Goal: Navigation & Orientation: Find specific page/section

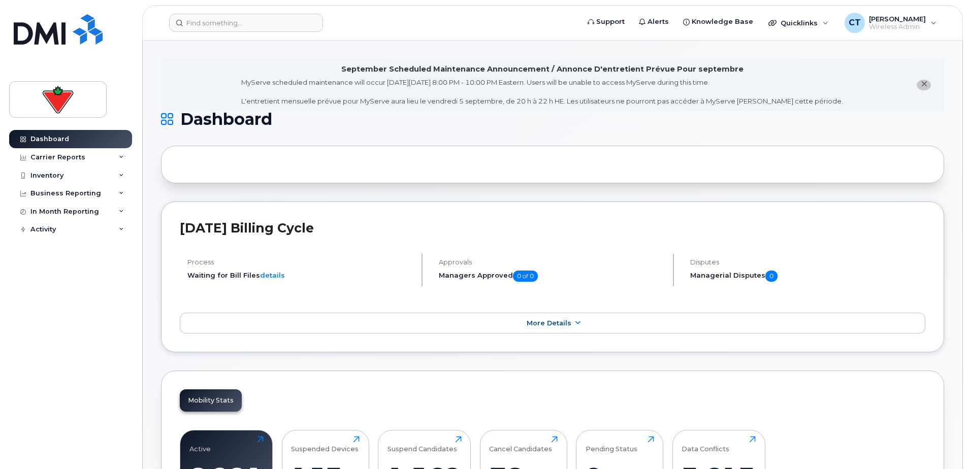
click at [928, 88] on span "close notification" at bounding box center [924, 84] width 8 height 8
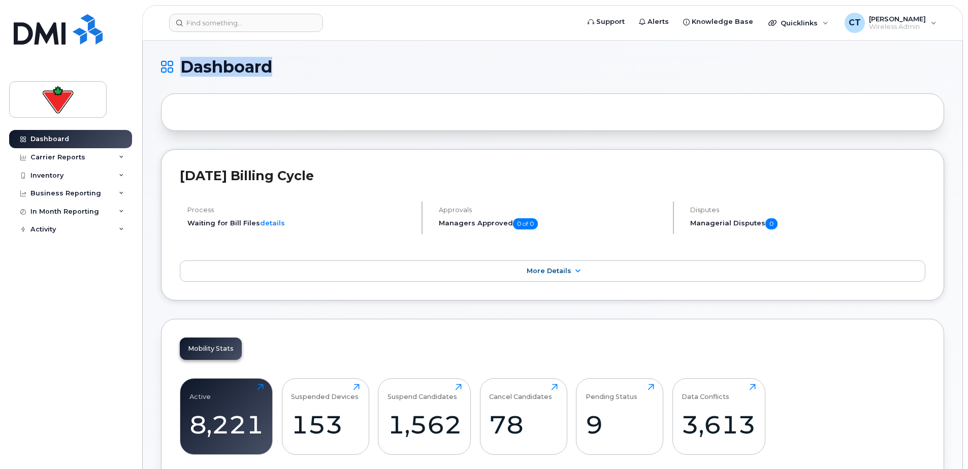
drag, startPoint x: 148, startPoint y: 53, endPoint x: 414, endPoint y: 88, distance: 268.0
drag, startPoint x: 414, startPoint y: 88, endPoint x: 420, endPoint y: 76, distance: 13.6
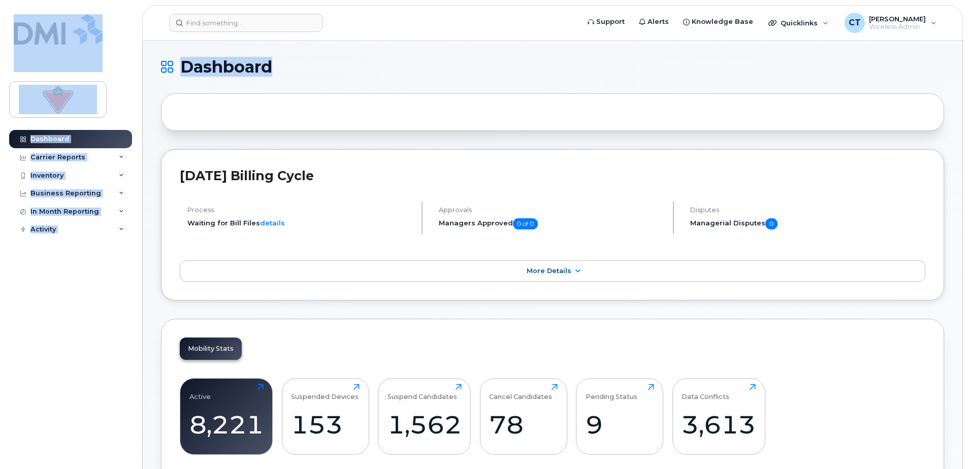
drag, startPoint x: 311, startPoint y: 64, endPoint x: 6, endPoint y: 28, distance: 307.0
click at [320, 59] on h1 "Dashboard" at bounding box center [550, 67] width 778 height 16
drag, startPoint x: 315, startPoint y: 65, endPoint x: 17, endPoint y: 24, distance: 301.0
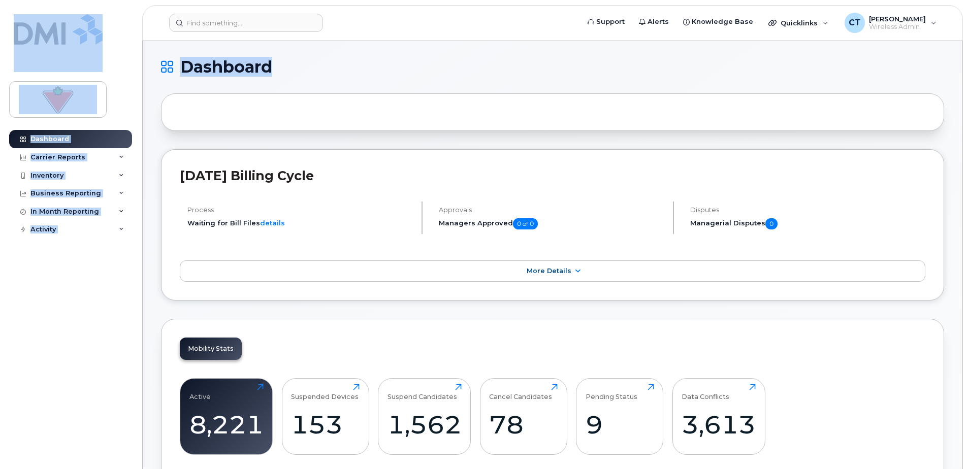
click at [317, 61] on h1 "Dashboard" at bounding box center [550, 67] width 778 height 16
click at [323, 60] on h1 "Dashboard" at bounding box center [550, 67] width 778 height 16
drag, startPoint x: 298, startPoint y: 66, endPoint x: 13, endPoint y: 30, distance: 287.3
click at [289, 65] on h1 "Dashboard" at bounding box center [550, 67] width 778 height 16
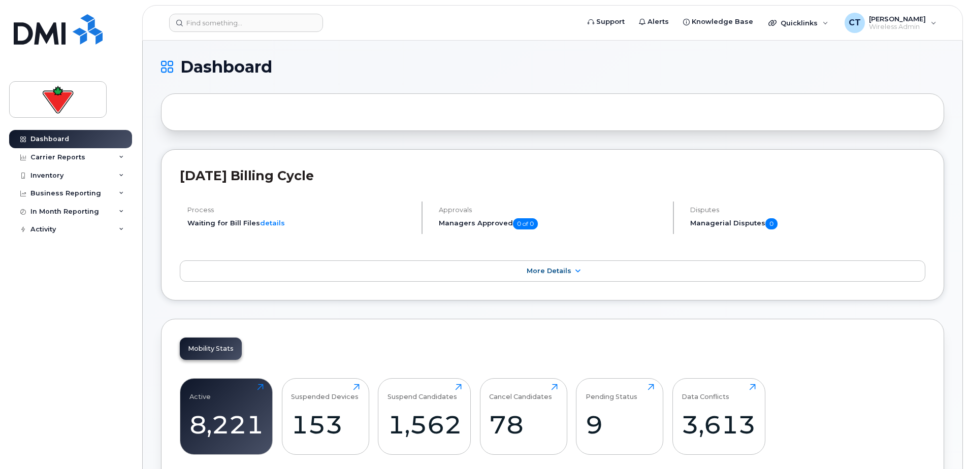
click at [359, 67] on h1 "Dashboard" at bounding box center [550, 67] width 778 height 16
